Goal: Use online tool/utility

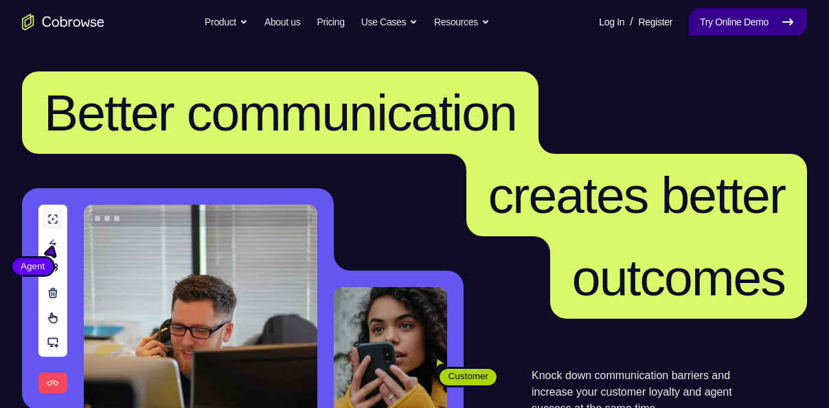
click at [739, 30] on link "Try Online Demo" at bounding box center [748, 21] width 118 height 27
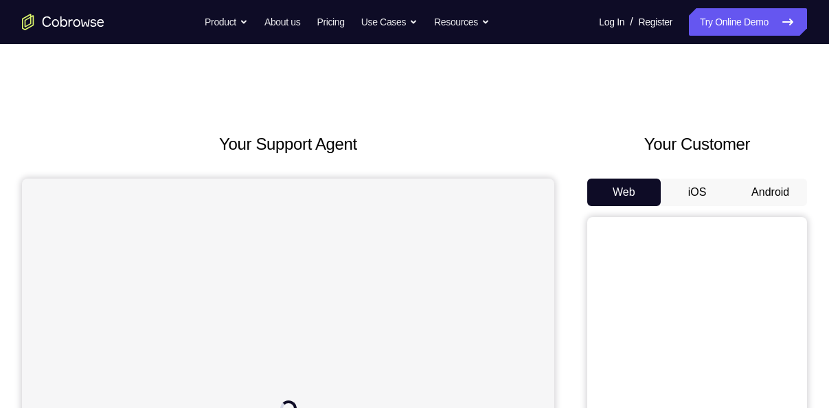
click at [758, 201] on button "Android" at bounding box center [771, 192] width 74 height 27
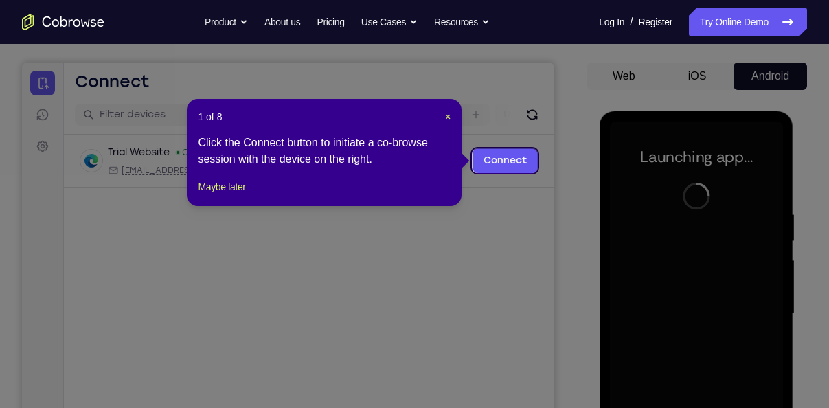
scroll to position [115, 0]
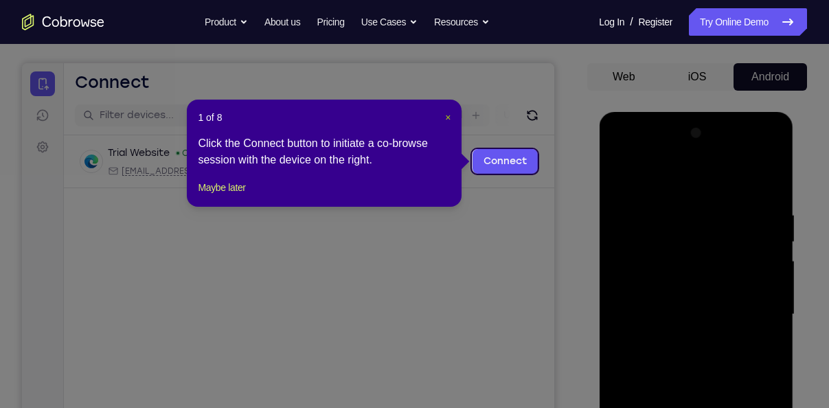
click at [451, 122] on span "×" at bounding box center [447, 117] width 5 height 11
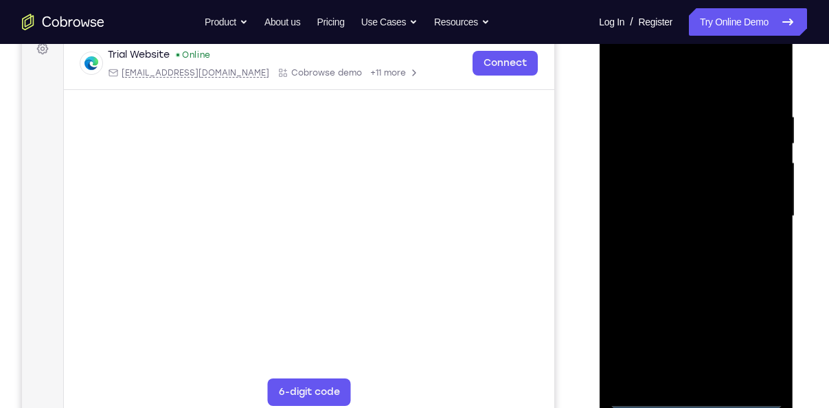
scroll to position [216, 0]
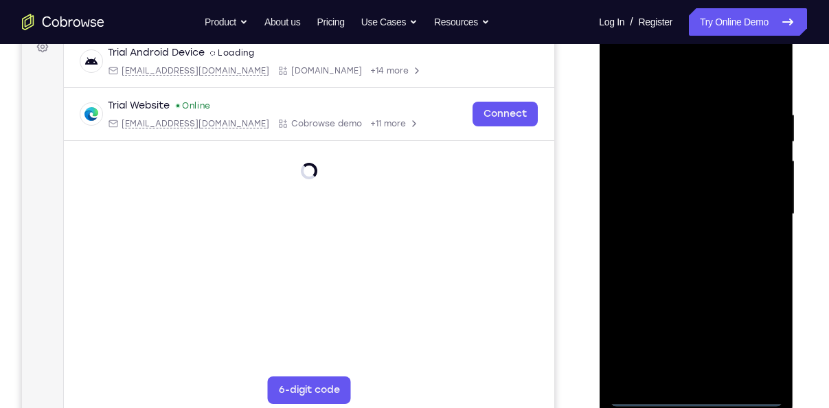
click at [691, 392] on div at bounding box center [695, 214] width 173 height 385
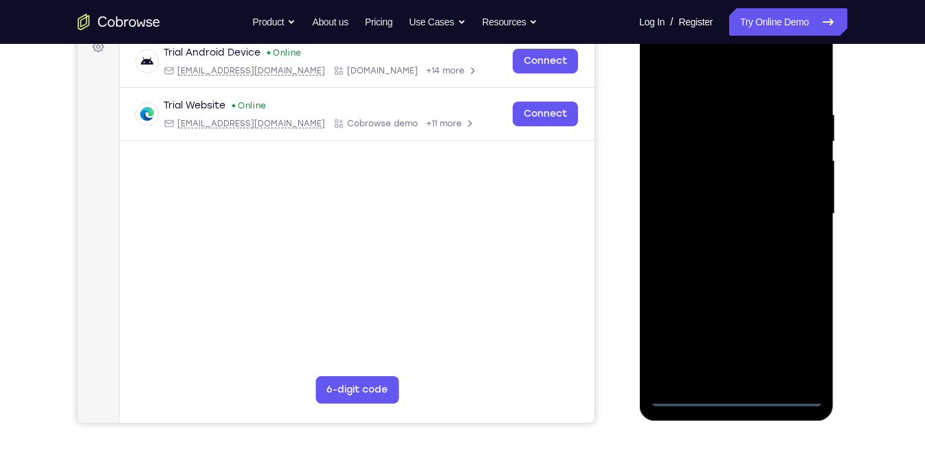
click at [804, 346] on div at bounding box center [735, 214] width 173 height 385
click at [695, 56] on div at bounding box center [735, 214] width 173 height 385
click at [797, 205] on div at bounding box center [735, 214] width 173 height 385
click at [721, 234] on div at bounding box center [735, 214] width 173 height 385
click at [712, 199] on div at bounding box center [735, 214] width 173 height 385
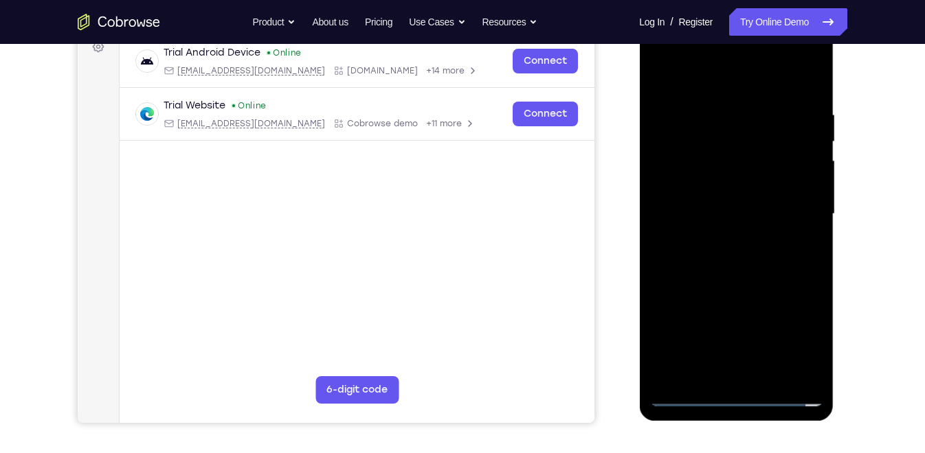
click at [695, 185] on div at bounding box center [735, 214] width 173 height 385
click at [692, 212] on div at bounding box center [735, 214] width 173 height 385
click at [684, 259] on div at bounding box center [735, 214] width 173 height 385
click at [739, 256] on div at bounding box center [735, 214] width 173 height 385
drag, startPoint x: 774, startPoint y: 115, endPoint x: 780, endPoint y: 339, distance: 223.4
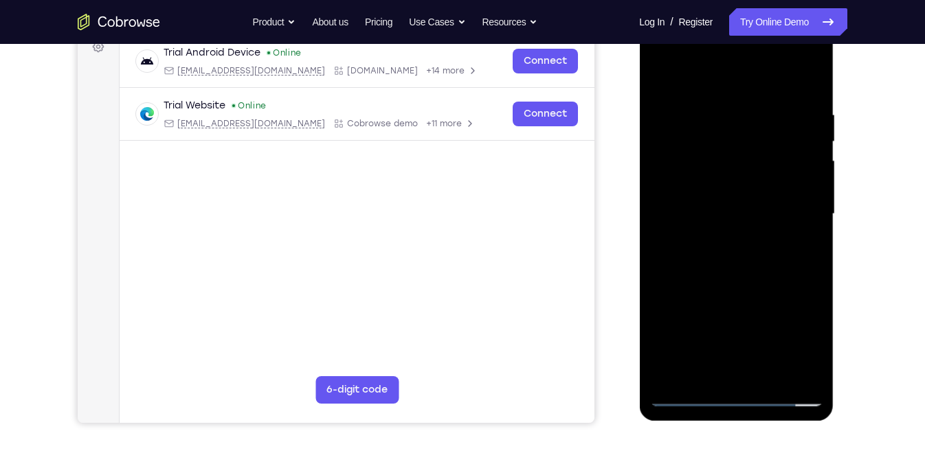
click at [780, 339] on div at bounding box center [735, 214] width 173 height 385
click at [755, 273] on div at bounding box center [735, 214] width 173 height 385
click at [772, 376] on div at bounding box center [735, 214] width 173 height 385
click at [751, 290] on div at bounding box center [735, 214] width 173 height 385
click at [747, 180] on div at bounding box center [735, 214] width 173 height 385
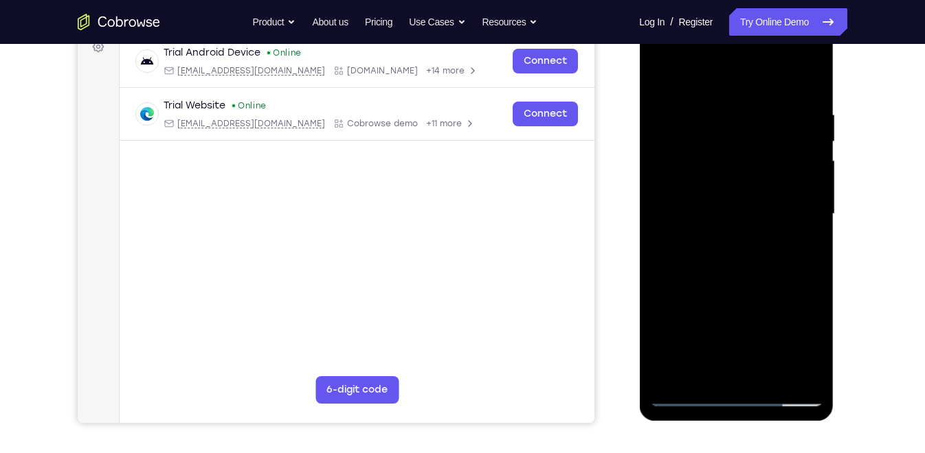
click at [663, 76] on div at bounding box center [735, 214] width 173 height 385
click at [666, 78] on div at bounding box center [735, 214] width 173 height 385
click at [677, 100] on div at bounding box center [735, 214] width 173 height 385
click at [676, 372] on div at bounding box center [735, 214] width 173 height 385
drag, startPoint x: 745, startPoint y: 270, endPoint x: 751, endPoint y: 201, distance: 69.7
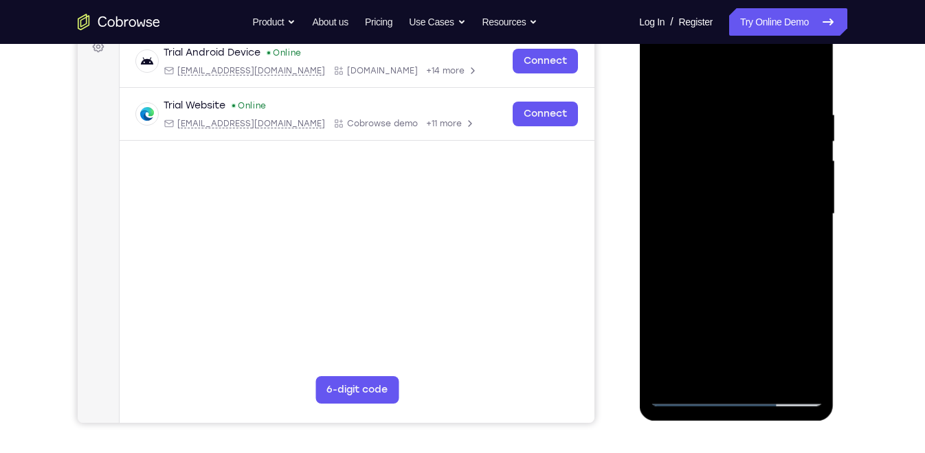
click at [751, 201] on div at bounding box center [735, 214] width 173 height 385
click at [804, 80] on div at bounding box center [735, 214] width 173 height 385
click at [807, 80] on div at bounding box center [735, 214] width 173 height 385
click at [808, 75] on div at bounding box center [735, 214] width 173 height 385
drag, startPoint x: 778, startPoint y: 249, endPoint x: 787, endPoint y: 160, distance: 89.0
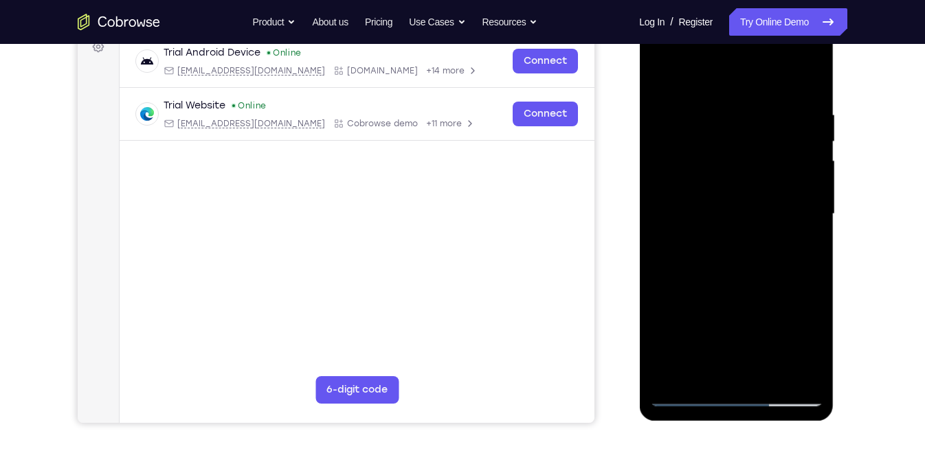
click at [787, 160] on div at bounding box center [735, 214] width 173 height 385
drag, startPoint x: 787, startPoint y: 241, endPoint x: 795, endPoint y: 150, distance: 91.7
click at [795, 150] on div at bounding box center [735, 214] width 173 height 385
drag, startPoint x: 803, startPoint y: 269, endPoint x: 800, endPoint y: 149, distance: 119.6
click at [800, 149] on div at bounding box center [735, 214] width 173 height 385
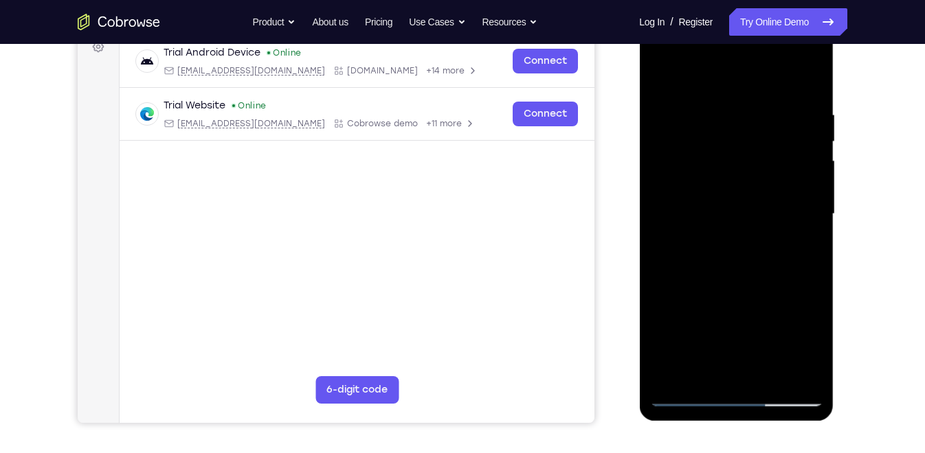
drag, startPoint x: 792, startPoint y: 142, endPoint x: 816, endPoint y: 420, distance: 279.3
click at [816, 407] on div at bounding box center [736, 216] width 194 height 409
click at [741, 104] on div at bounding box center [735, 214] width 173 height 385
drag, startPoint x: 728, startPoint y: 306, endPoint x: 736, endPoint y: 212, distance: 93.9
click at [736, 212] on div at bounding box center [735, 214] width 173 height 385
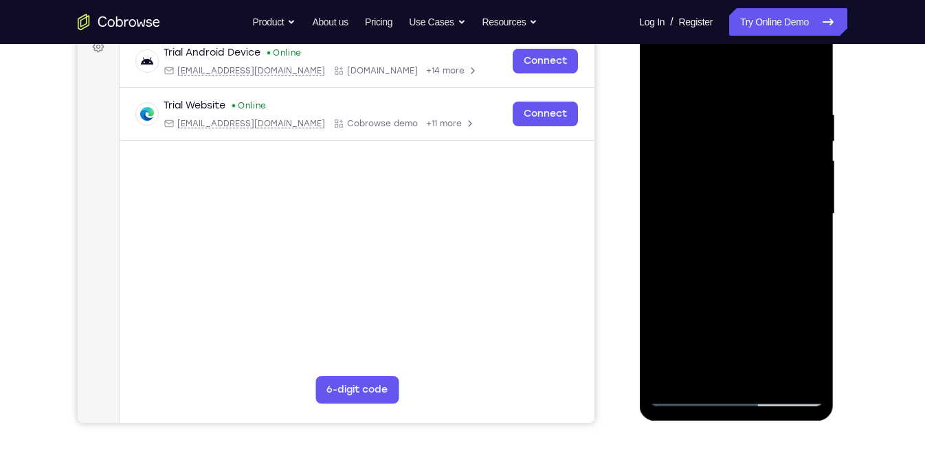
drag, startPoint x: 720, startPoint y: 306, endPoint x: 735, endPoint y: 207, distance: 100.8
click at [735, 207] on div at bounding box center [735, 214] width 173 height 385
click at [664, 74] on div at bounding box center [735, 214] width 173 height 385
drag, startPoint x: 714, startPoint y: 114, endPoint x: 725, endPoint y: 306, distance: 192.7
click at [725, 306] on div at bounding box center [735, 214] width 173 height 385
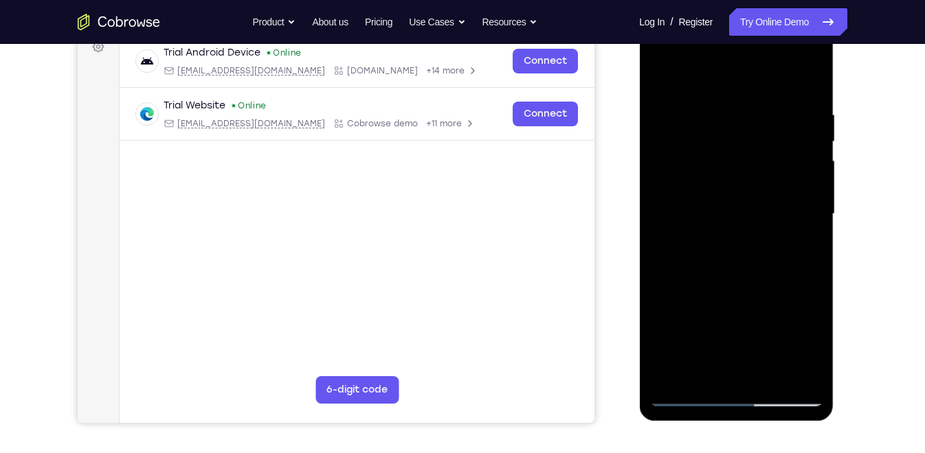
click at [709, 376] on div at bounding box center [735, 214] width 173 height 385
click at [739, 70] on div at bounding box center [735, 214] width 173 height 385
drag, startPoint x: 732, startPoint y: 218, endPoint x: 748, endPoint y: 108, distance: 111.0
click at [748, 108] on div at bounding box center [735, 214] width 173 height 385
drag, startPoint x: 739, startPoint y: 229, endPoint x: 761, endPoint y: 104, distance: 126.9
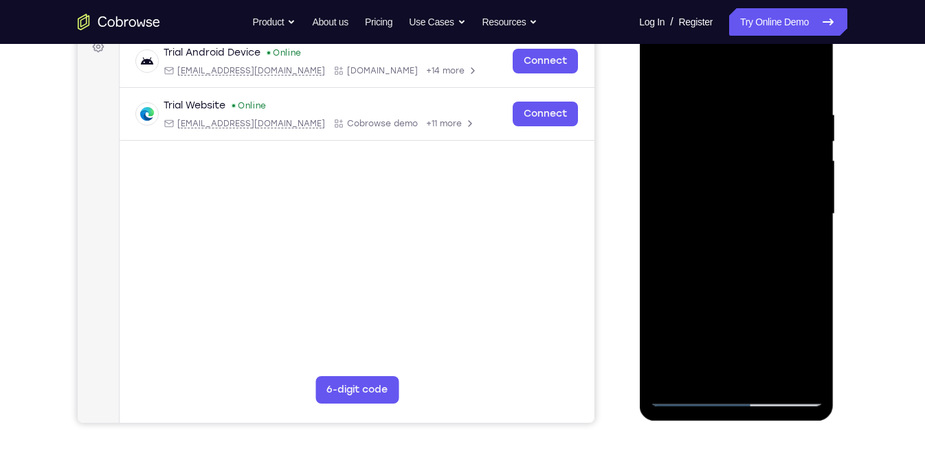
click at [761, 104] on div at bounding box center [735, 214] width 173 height 385
drag, startPoint x: 739, startPoint y: 224, endPoint x: 767, endPoint y: 101, distance: 126.0
click at [767, 101] on div at bounding box center [735, 214] width 173 height 385
drag, startPoint x: 753, startPoint y: 124, endPoint x: 758, endPoint y: 340, distance: 216.4
click at [758, 340] on div at bounding box center [735, 214] width 173 height 385
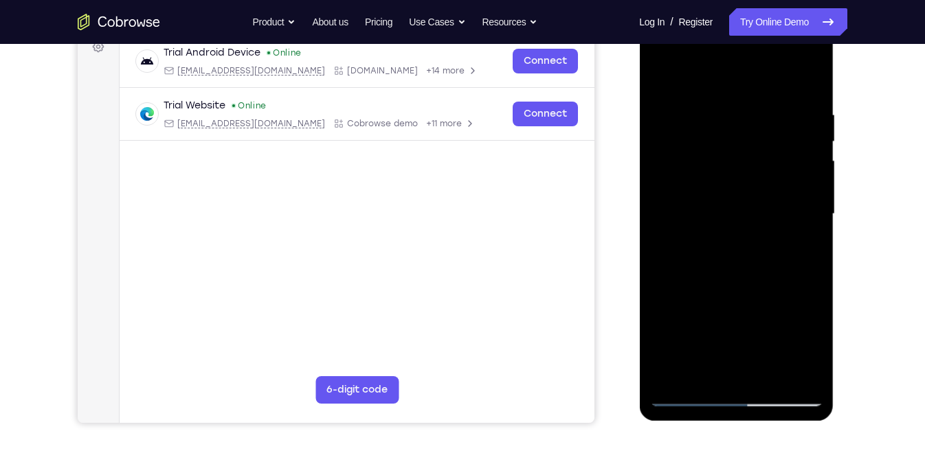
drag, startPoint x: 726, startPoint y: 120, endPoint x: 731, endPoint y: 291, distance: 171.1
click at [731, 291] on div at bounding box center [735, 214] width 173 height 385
click at [723, 102] on div at bounding box center [735, 214] width 173 height 385
click at [767, 368] on div at bounding box center [735, 214] width 173 height 385
click at [741, 270] on div at bounding box center [735, 214] width 173 height 385
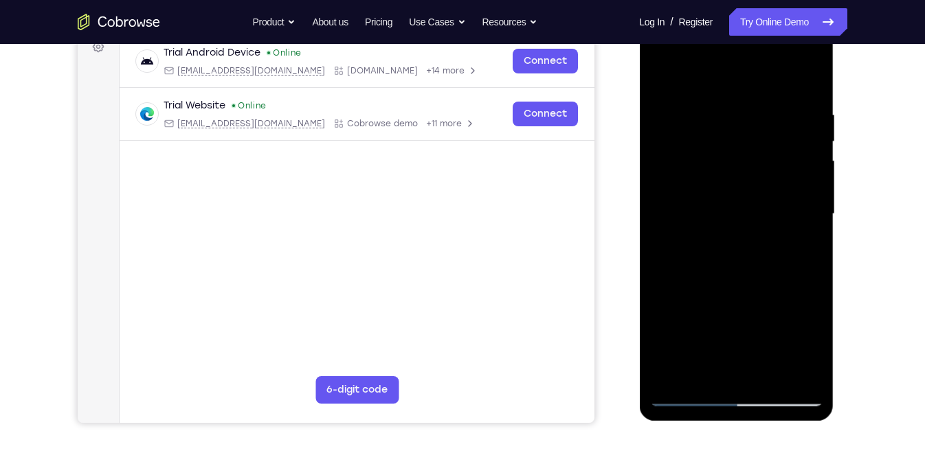
click at [808, 341] on div at bounding box center [735, 214] width 173 height 385
click at [661, 80] on div at bounding box center [735, 214] width 173 height 385
click at [666, 76] on div at bounding box center [735, 214] width 173 height 385
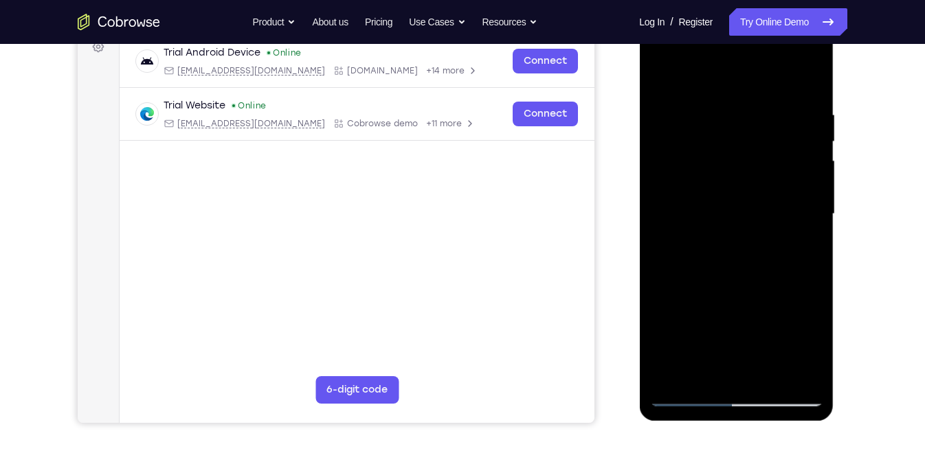
click at [723, 96] on div at bounding box center [735, 214] width 173 height 385
click at [802, 209] on div at bounding box center [735, 214] width 173 height 385
drag, startPoint x: 692, startPoint y: 203, endPoint x: 778, endPoint y: 188, distance: 86.4
click at [778, 188] on div at bounding box center [735, 214] width 173 height 385
click at [812, 216] on div at bounding box center [735, 214] width 173 height 385
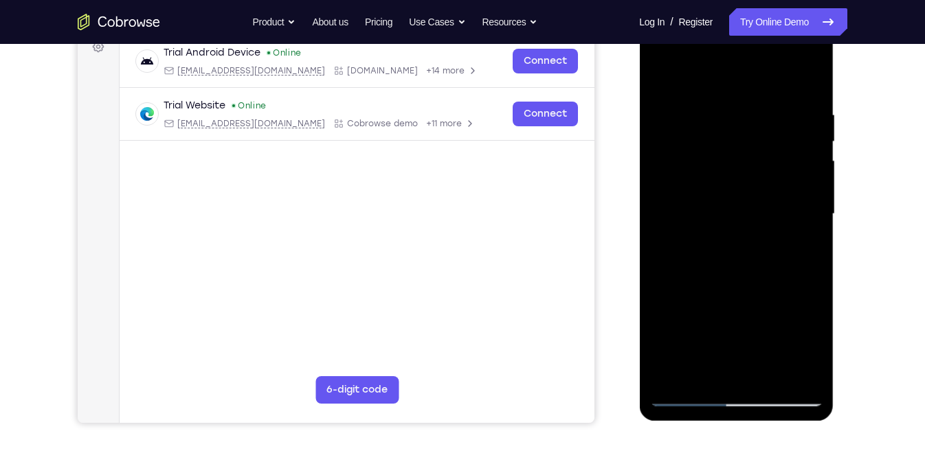
click at [812, 216] on div at bounding box center [735, 214] width 173 height 385
drag, startPoint x: 812, startPoint y: 216, endPoint x: 706, endPoint y: 219, distance: 105.8
click at [706, 219] on div at bounding box center [735, 214] width 173 height 385
click at [813, 225] on div at bounding box center [735, 214] width 173 height 385
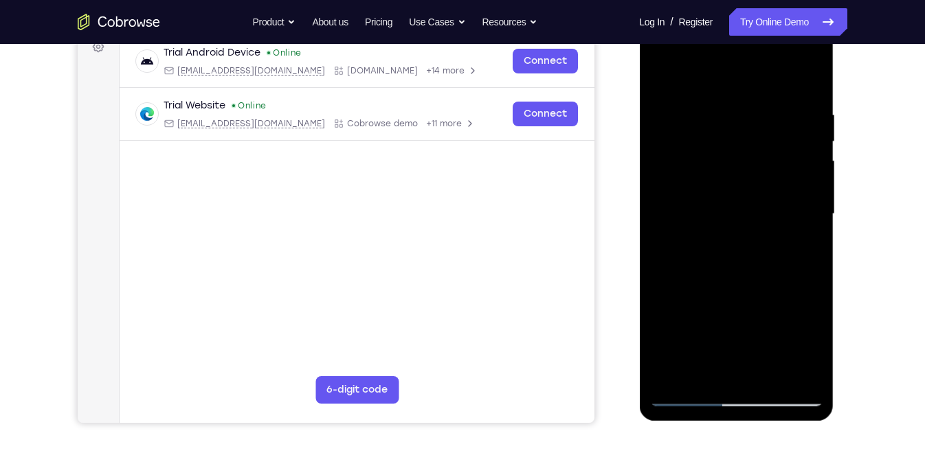
click at [813, 225] on div at bounding box center [735, 214] width 173 height 385
click at [810, 82] on div at bounding box center [735, 214] width 173 height 385
drag, startPoint x: 743, startPoint y: 137, endPoint x: 756, endPoint y: 330, distance: 192.8
click at [756, 330] on div at bounding box center [735, 214] width 173 height 385
